Goal: Check status

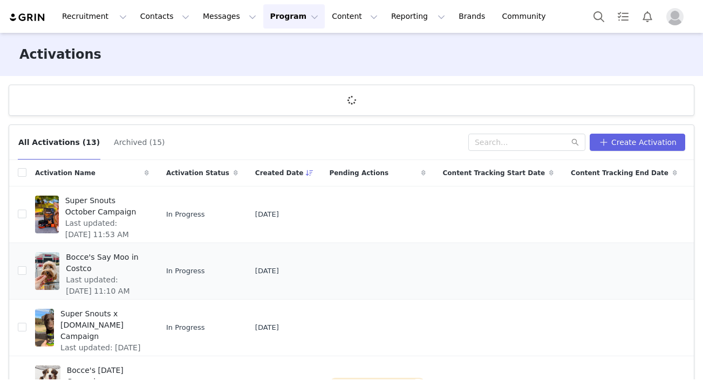
scroll to position [59, 0]
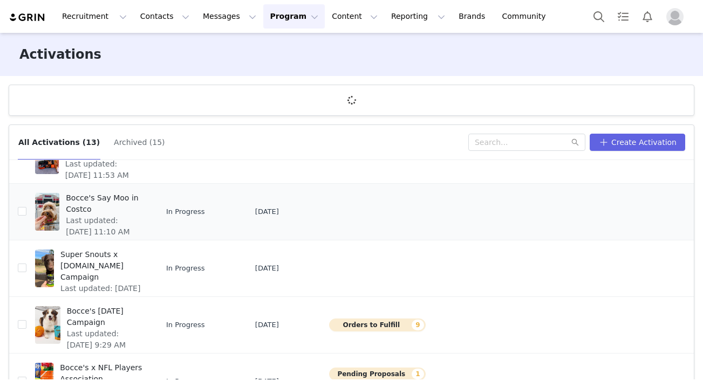
click at [126, 211] on span "Bocce's Say Moo in Costco" at bounding box center [104, 204] width 77 height 23
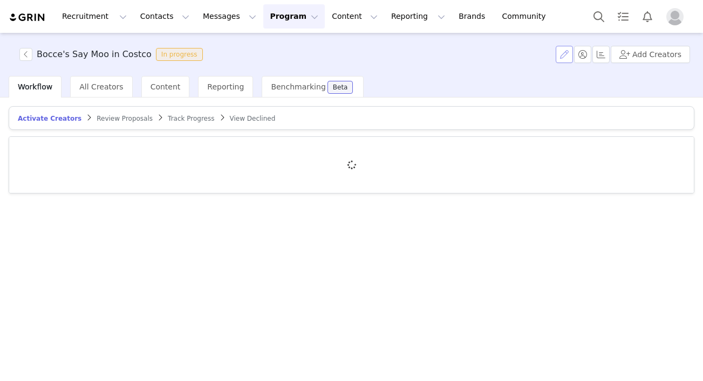
click at [567, 58] on button "button" at bounding box center [563, 54] width 17 height 17
